Goal: Entertainment & Leisure: Browse casually

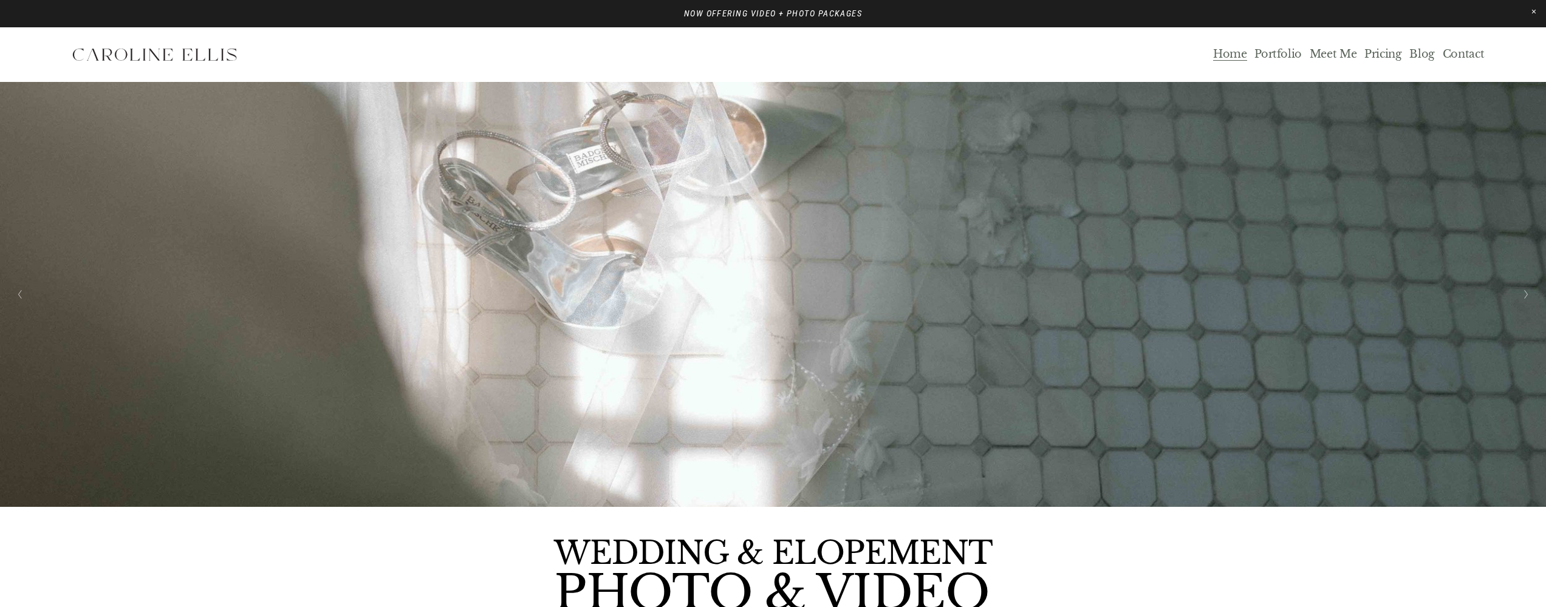
click at [761, 60] on link "Portfolio" at bounding box center [1277, 55] width 47 height 14
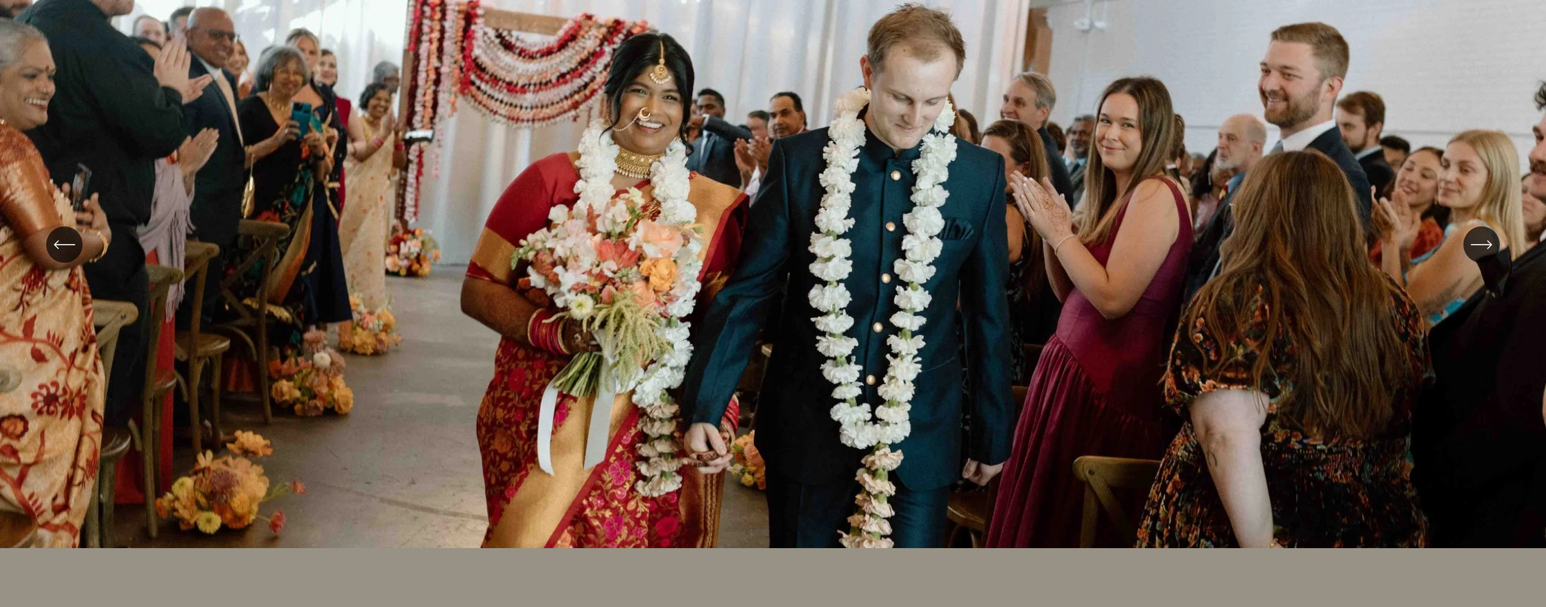
scroll to position [388, 0]
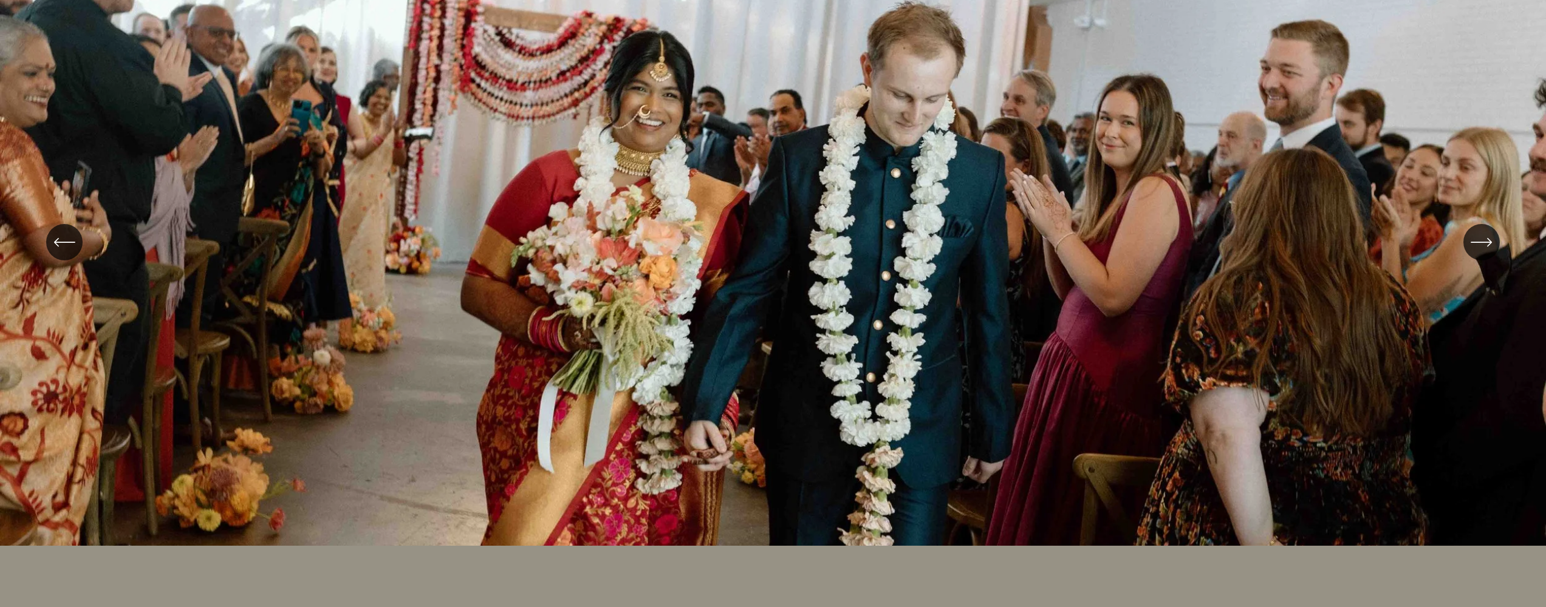
click at [1480, 248] on icon "\a \a \a Next\a \a" at bounding box center [1482, 242] width 22 height 22
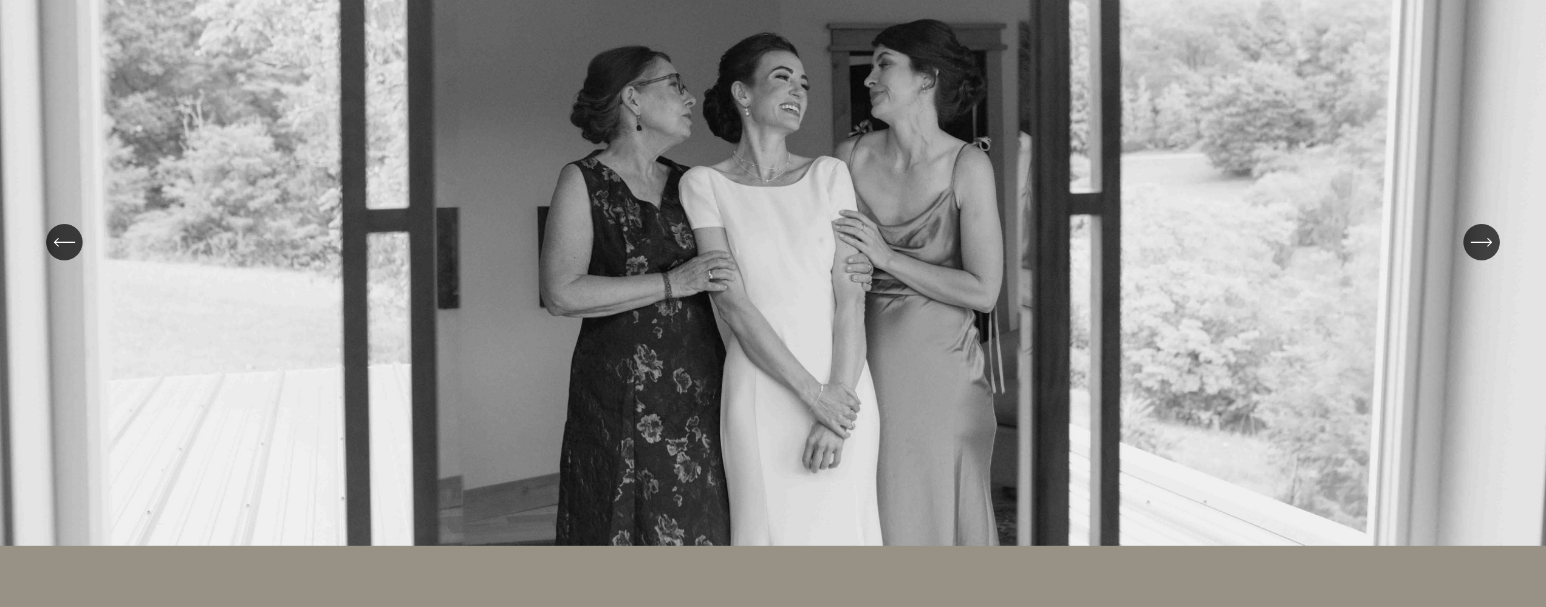
click at [1480, 248] on icon "\a \a \a Next\a \a" at bounding box center [1482, 242] width 22 height 22
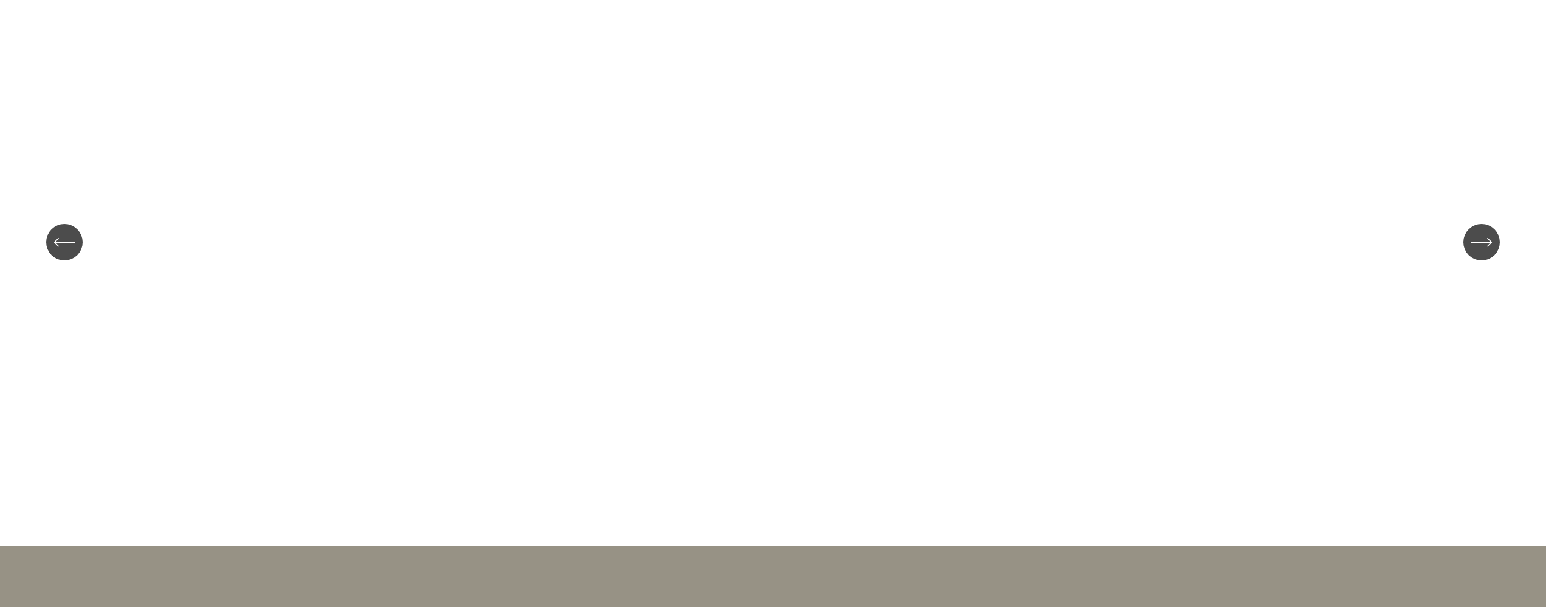
scroll to position [368, 0]
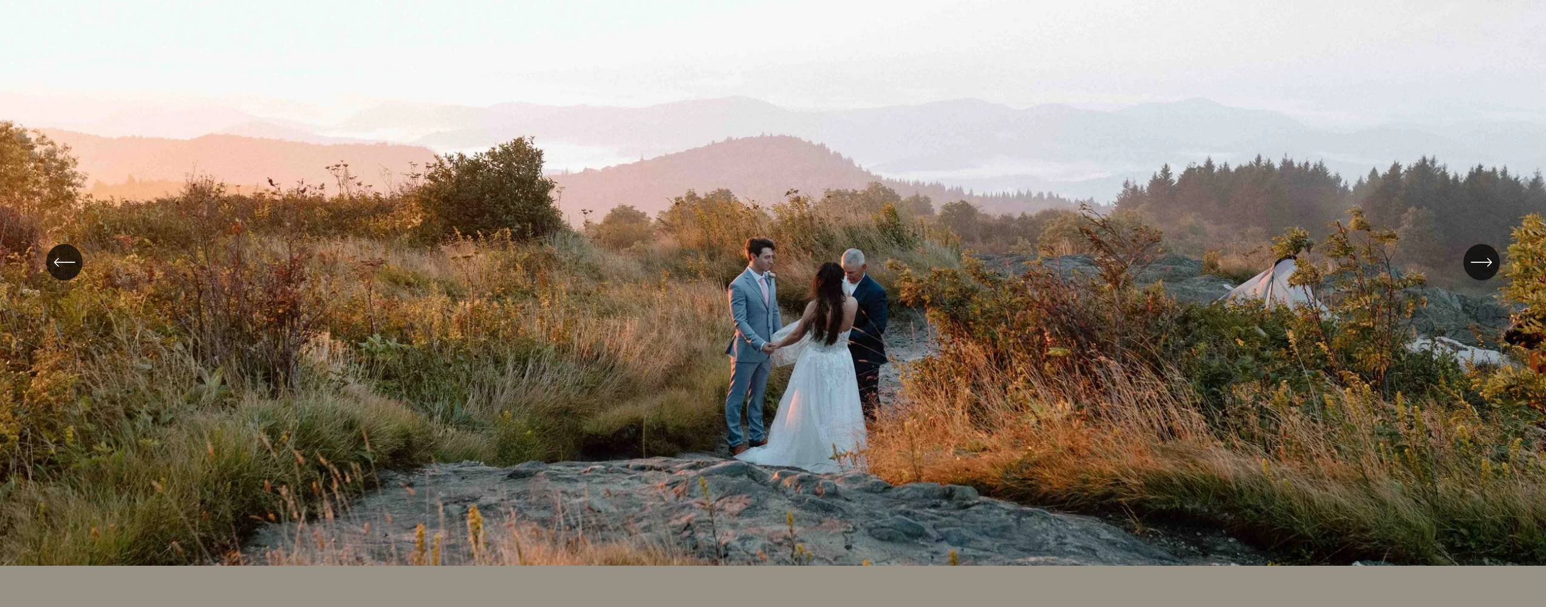
click at [1480, 248] on div "\a \a \a Next\a \a" at bounding box center [1481, 262] width 36 height 36
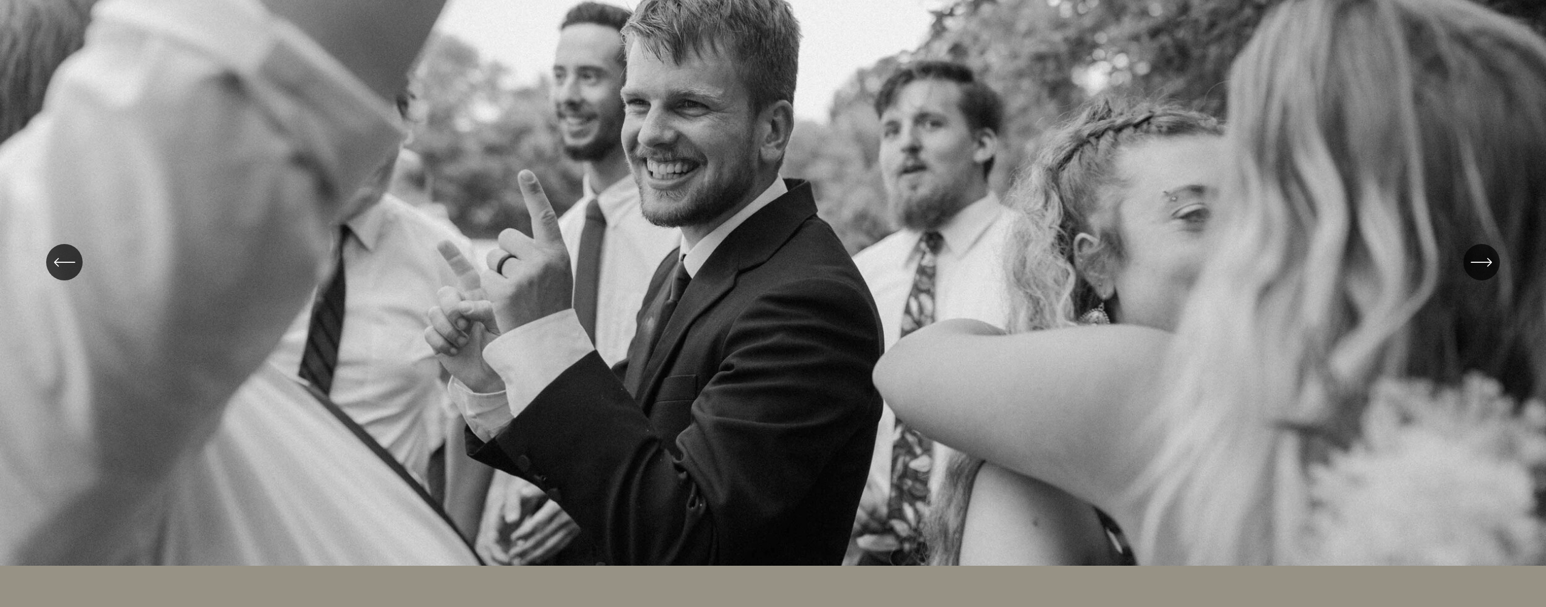
click at [1480, 248] on div "\a \a \a Next\a \a" at bounding box center [1481, 262] width 36 height 36
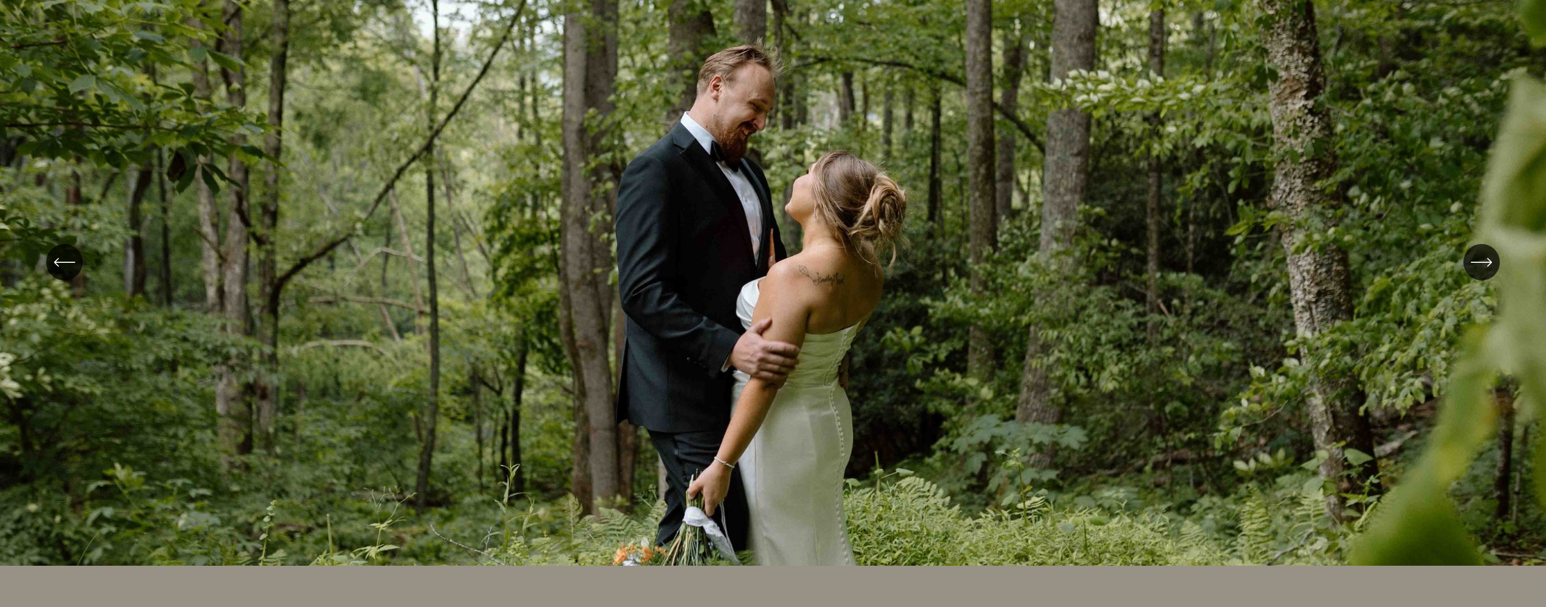
click at [1480, 248] on div "\a \a \a Next\a \a" at bounding box center [1481, 262] width 36 height 36
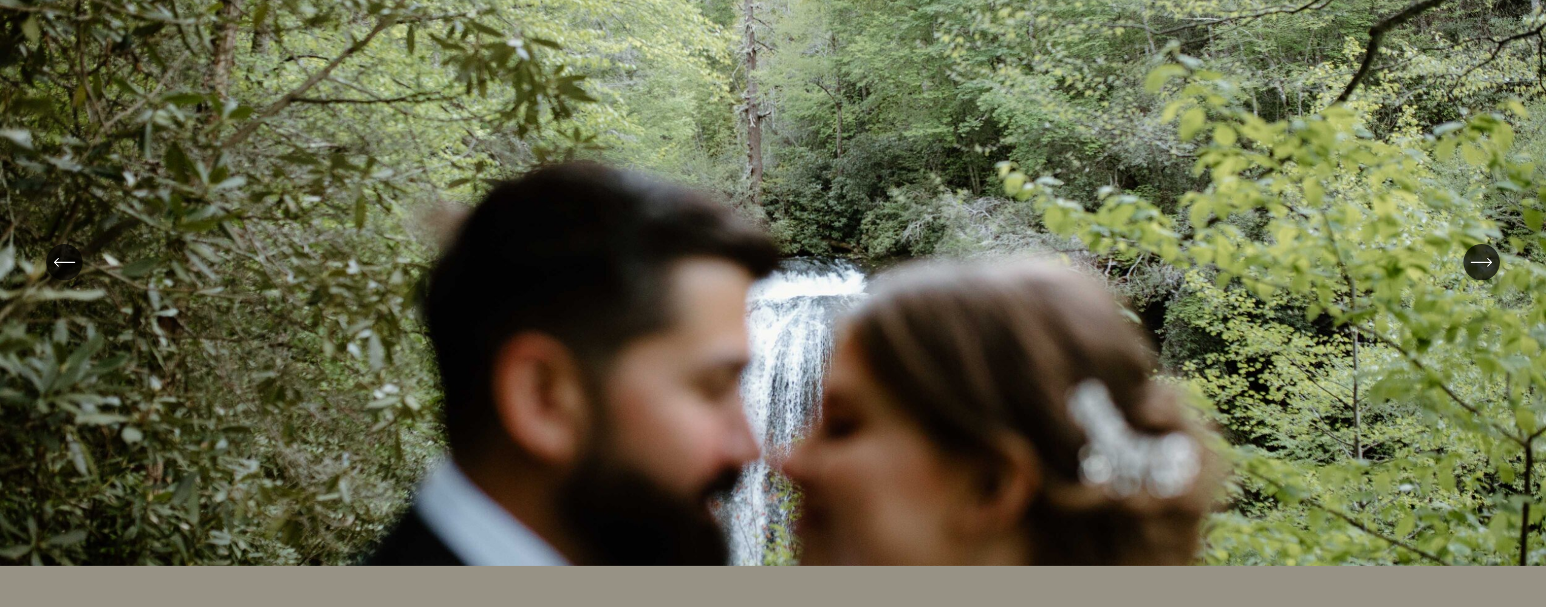
click at [1480, 248] on div "\a \a \a Next\a \a" at bounding box center [1481, 262] width 36 height 36
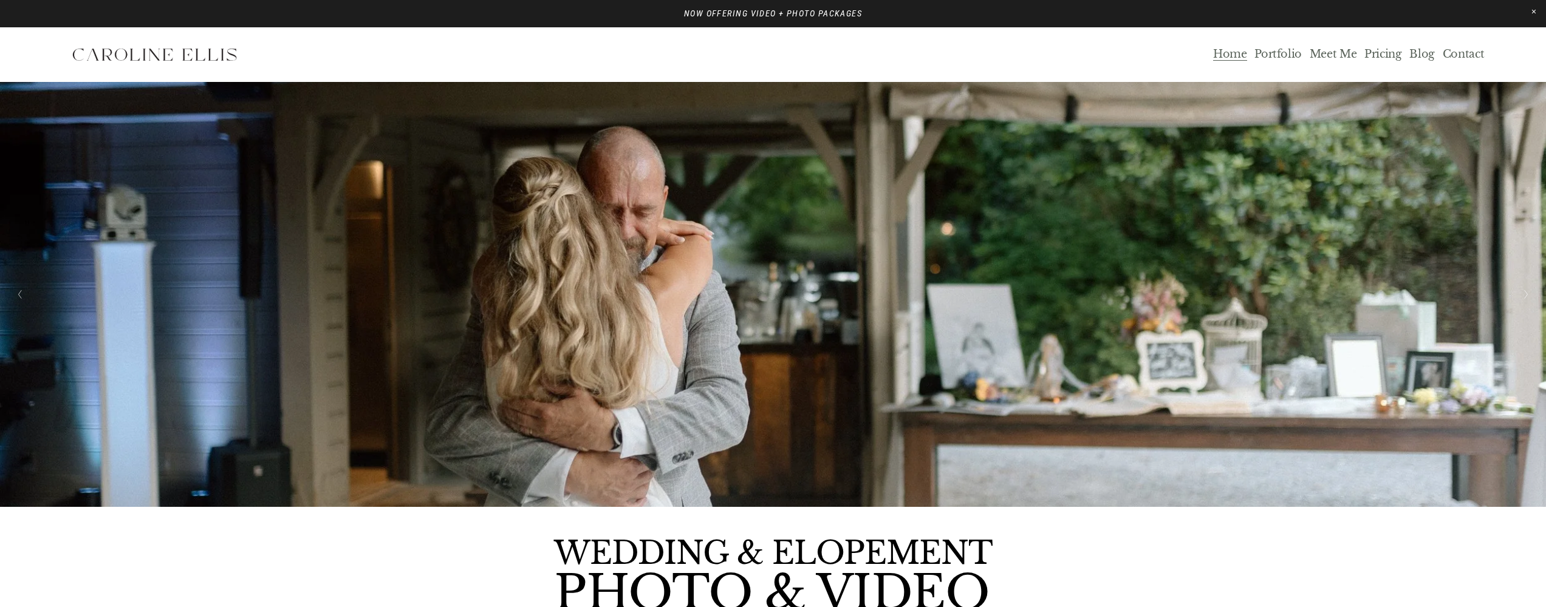
click at [1522, 295] on button "Next Slide" at bounding box center [1526, 294] width 16 height 19
